Goal: Task Accomplishment & Management: Use online tool/utility

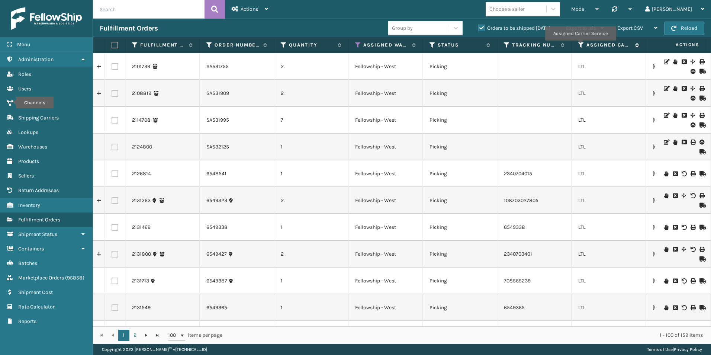
click at [581, 46] on icon at bounding box center [582, 45] width 6 height 7
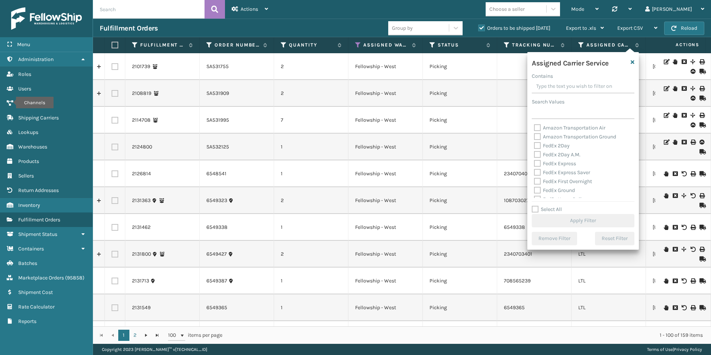
click at [534, 210] on label "Select All" at bounding box center [547, 209] width 30 height 6
click at [536, 209] on label "Select All" at bounding box center [547, 209] width 30 height 6
click at [536, 206] on input "Select All" at bounding box center [588, 205] width 112 height 1
checkbox input "true"
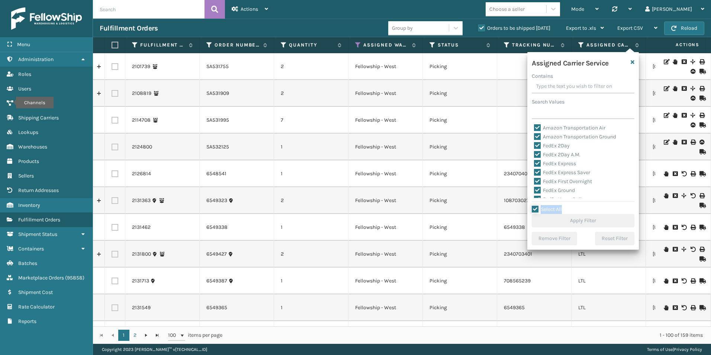
checkbox input "true"
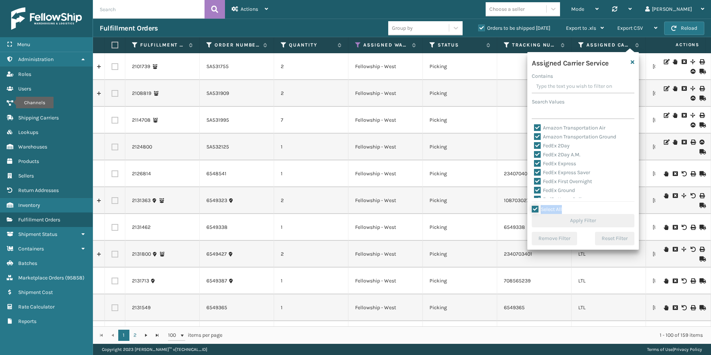
checkbox input "true"
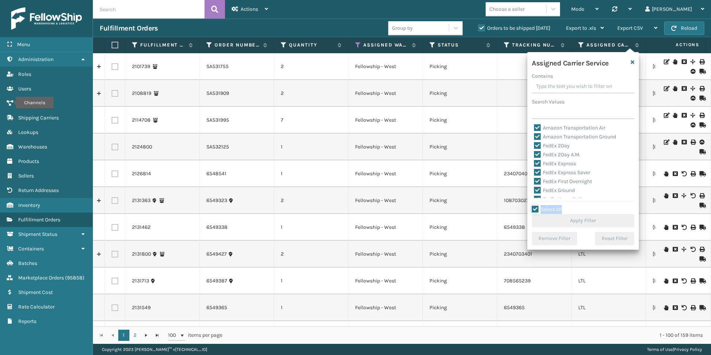
checkbox input "true"
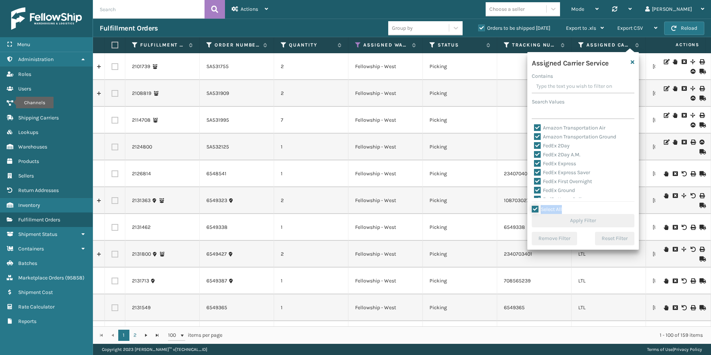
checkbox input "true"
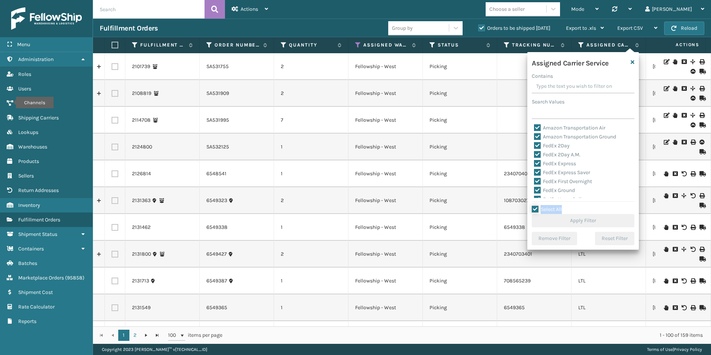
checkbox input "true"
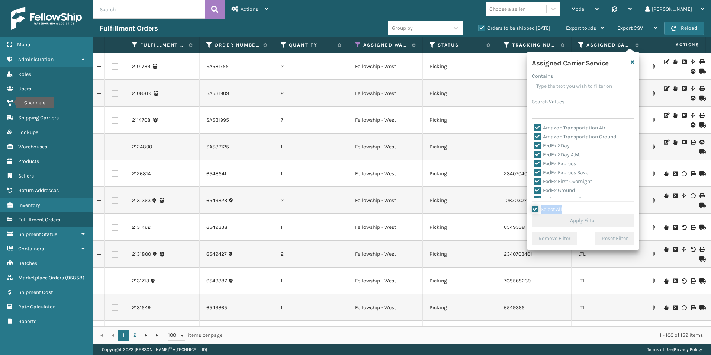
checkbox input "true"
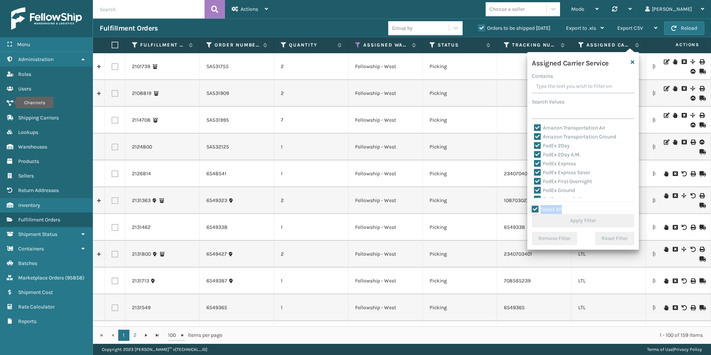
checkbox input "true"
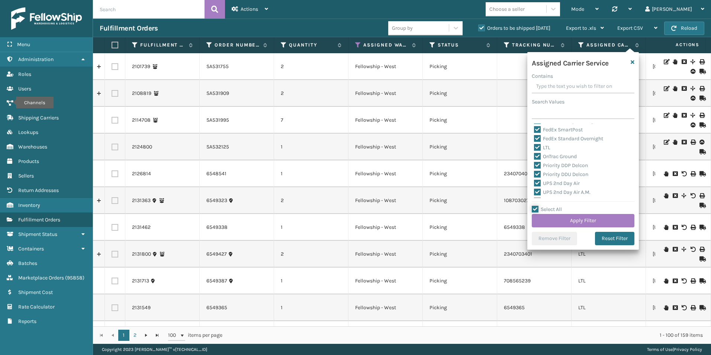
scroll to position [74, 0]
click at [538, 162] on label "LTL" at bounding box center [542, 160] width 16 height 6
click at [535, 161] on input "LTL" at bounding box center [534, 158] width 0 height 5
checkbox input "false"
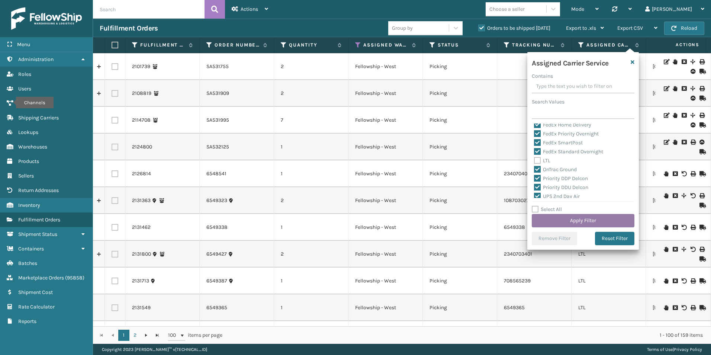
click at [570, 220] on button "Apply Filter" at bounding box center [583, 220] width 103 height 13
